Goal: Information Seeking & Learning: Understand process/instructions

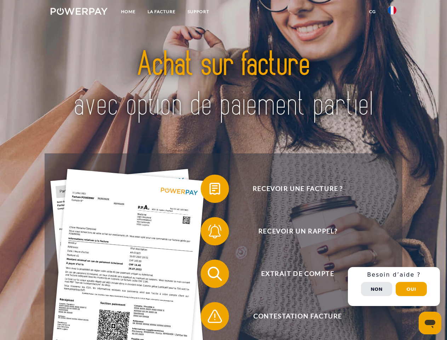
click at [79, 12] on img at bounding box center [79, 11] width 57 height 7
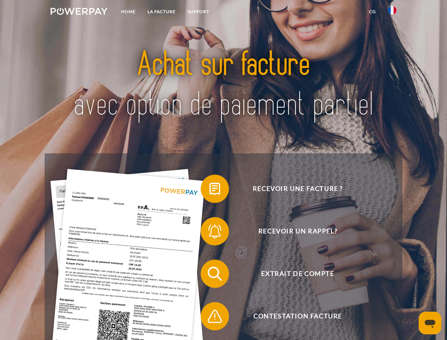
click at [392, 12] on img at bounding box center [392, 10] width 8 height 8
click at [372, 12] on link "CG" at bounding box center [372, 11] width 19 height 13
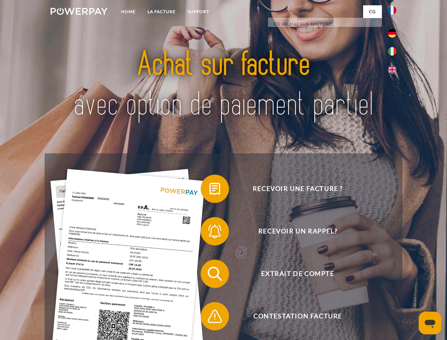
click at [209, 190] on span at bounding box center [203, 188] width 35 height 35
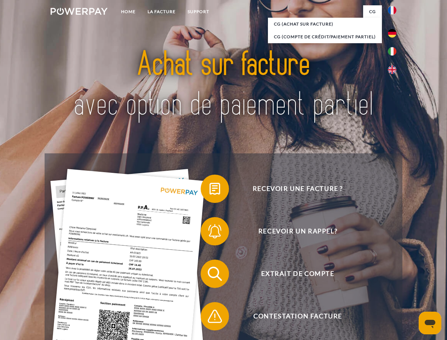
click at [209, 232] on span at bounding box center [203, 230] width 35 height 35
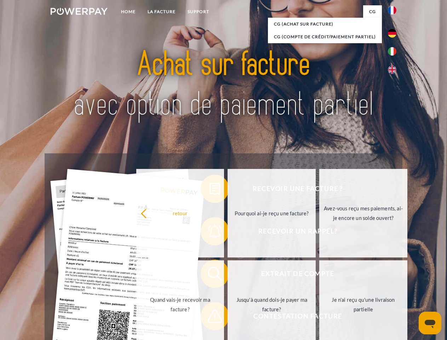
click at [227, 275] on link "Jusqu'à quand dois-je payer ma facture?" at bounding box center [271, 304] width 88 height 88
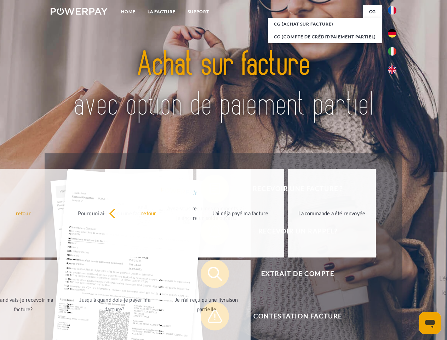
click at [209, 317] on span at bounding box center [203, 315] width 35 height 35
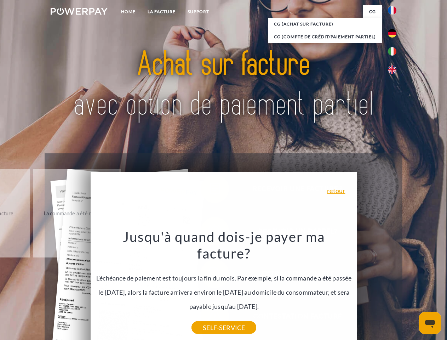
click at [394, 286] on div "Recevoir une facture ? Recevoir un rappel? Extrait de compte retour" at bounding box center [223, 294] width 357 height 283
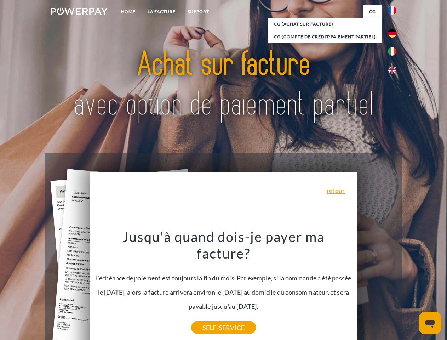
click at [376, 288] on span "Extrait de compte" at bounding box center [297, 273] width 173 height 28
click at [411, 289] on header "Home LA FACTURE Support" at bounding box center [223, 244] width 447 height 488
